Goal: Task Accomplishment & Management: Manage account settings

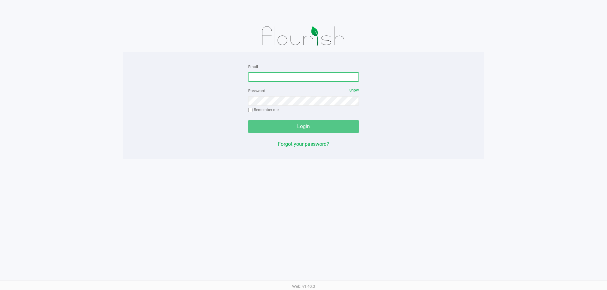
click at [335, 77] on input "Email" at bounding box center [303, 76] width 111 height 9
type input "[EMAIL_ADDRESS][DOMAIN_NAME]"
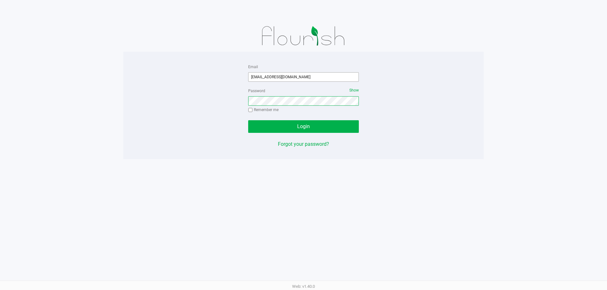
click at [248, 120] on button "Login" at bounding box center [303, 126] width 111 height 13
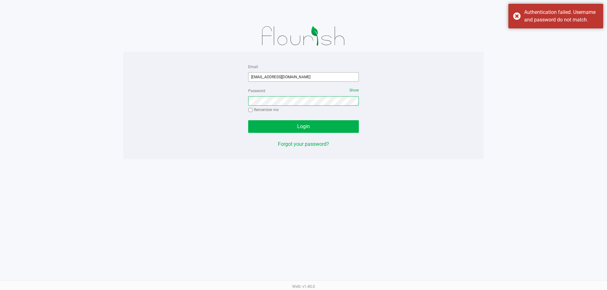
click at [248, 120] on button "Login" at bounding box center [303, 126] width 111 height 13
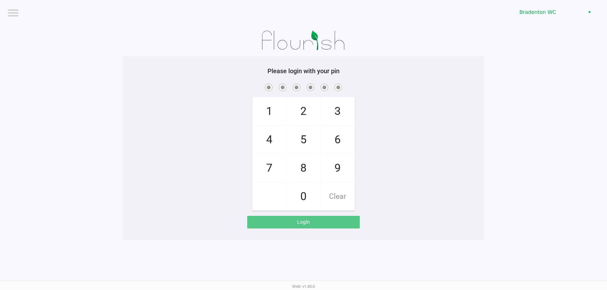
click at [503, 43] on app-pos-login-wrapper "Logout Bradenton WC Please login with your pin 1 4 7 2 5 8 0 3 6 9 Clear Login" at bounding box center [303, 120] width 607 height 240
click at [528, 22] on div "Bradenton WC" at bounding box center [457, 12] width 299 height 25
click at [529, 19] on div "Bradenton WC" at bounding box center [457, 12] width 299 height 25
click at [530, 15] on span "Bradenton WC" at bounding box center [550, 13] width 62 height 8
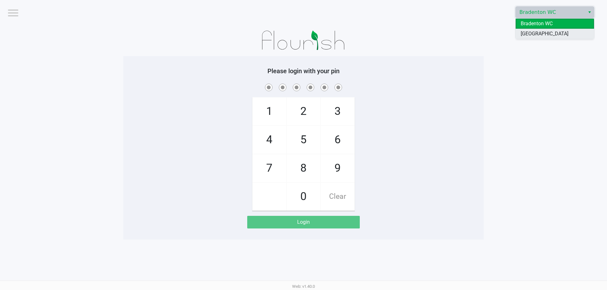
click at [532, 35] on span "[GEOGRAPHIC_DATA]" at bounding box center [544, 34] width 48 height 8
click at [387, 116] on div "1 4 7 2 5 8 0 3 6 9 Clear" at bounding box center [303, 146] width 360 height 129
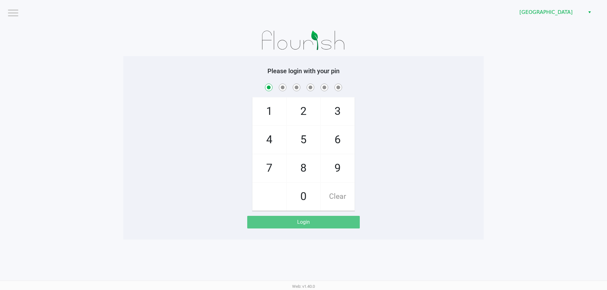
checkbox input "true"
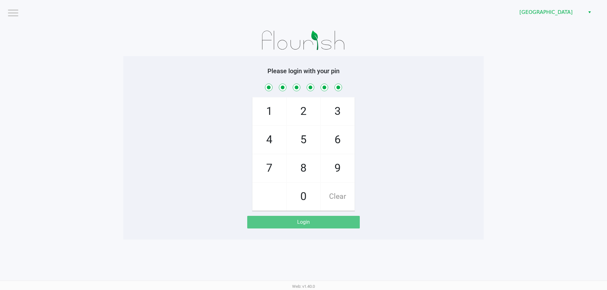
checkbox input "true"
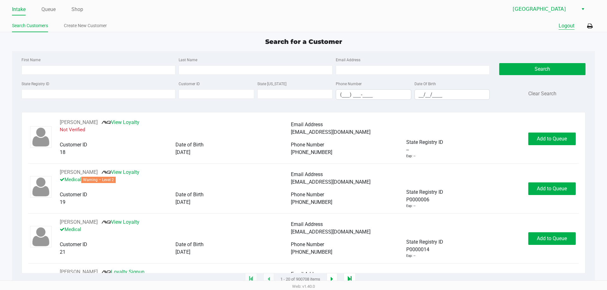
click at [566, 25] on button "Logout" at bounding box center [566, 26] width 16 height 8
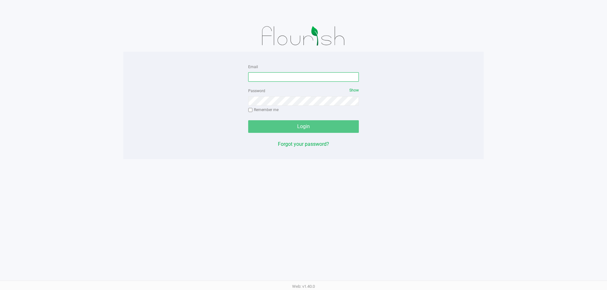
click at [284, 77] on input "Email" at bounding box center [303, 76] width 111 height 9
type input "smatosky@liveparallel.com"
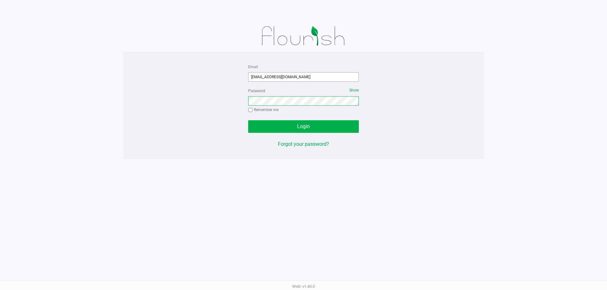
click at [248, 120] on button "Login" at bounding box center [303, 126] width 111 height 13
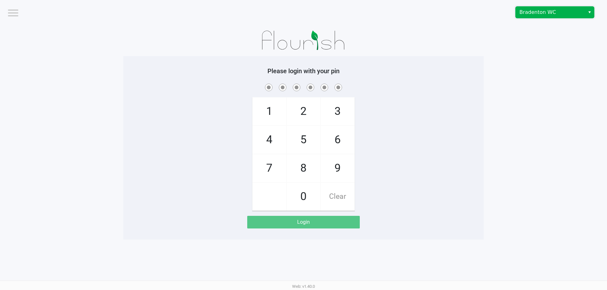
click at [544, 7] on span "Bradenton WC" at bounding box center [549, 12] width 69 height 11
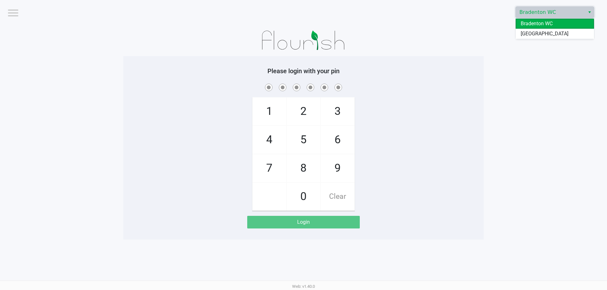
click at [544, 36] on span "North Port WC" at bounding box center [544, 34] width 48 height 8
click at [547, 83] on app-pos-login-wrapper "Logout North Port WC Please login with your pin 1 4 7 2 5 8 0 3 6 9 Clear Login" at bounding box center [303, 120] width 607 height 240
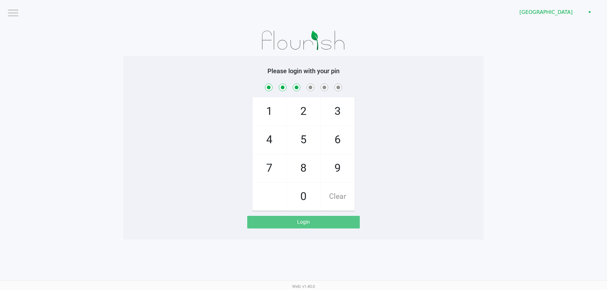
checkbox input "true"
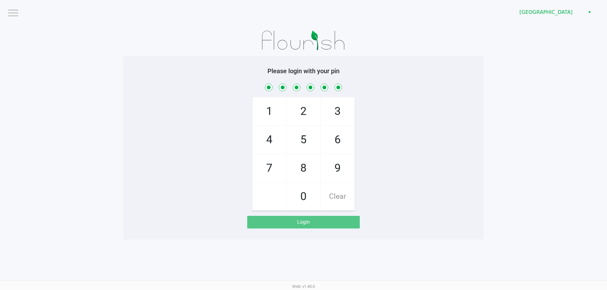
checkbox input "true"
